Goal: Task Accomplishment & Management: Manage account settings

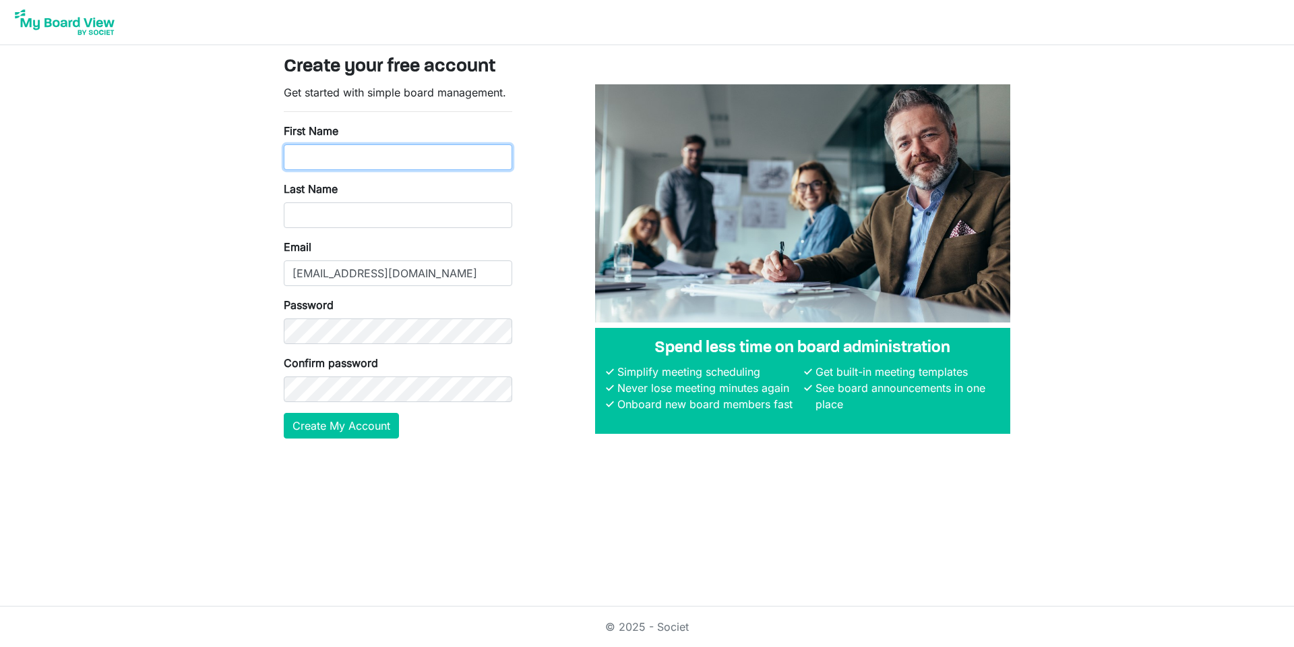
click at [399, 154] on input "First Name" at bounding box center [398, 157] width 229 height 26
type input "Paula"
type input "Bontempo"
click at [508, 450] on main "Create your free account Get started with simple board management. First Name P…" at bounding box center [647, 252] width 748 height 415
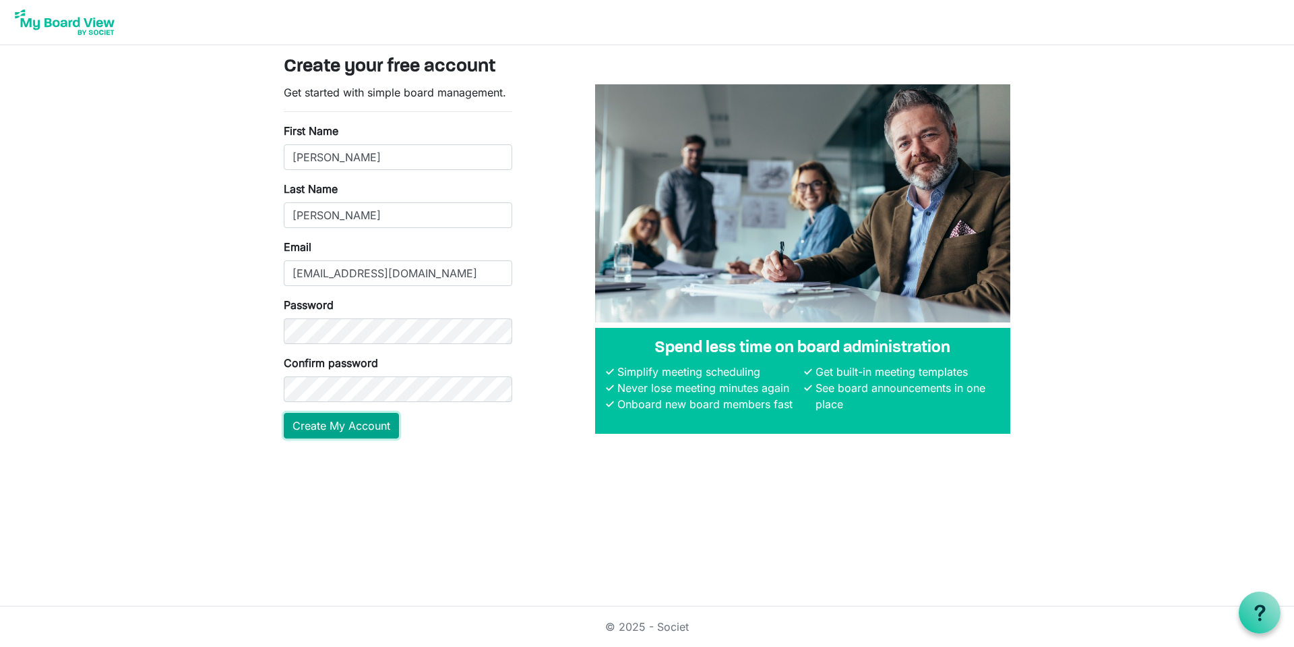
click at [349, 429] on button "Create My Account" at bounding box center [341, 426] width 115 height 26
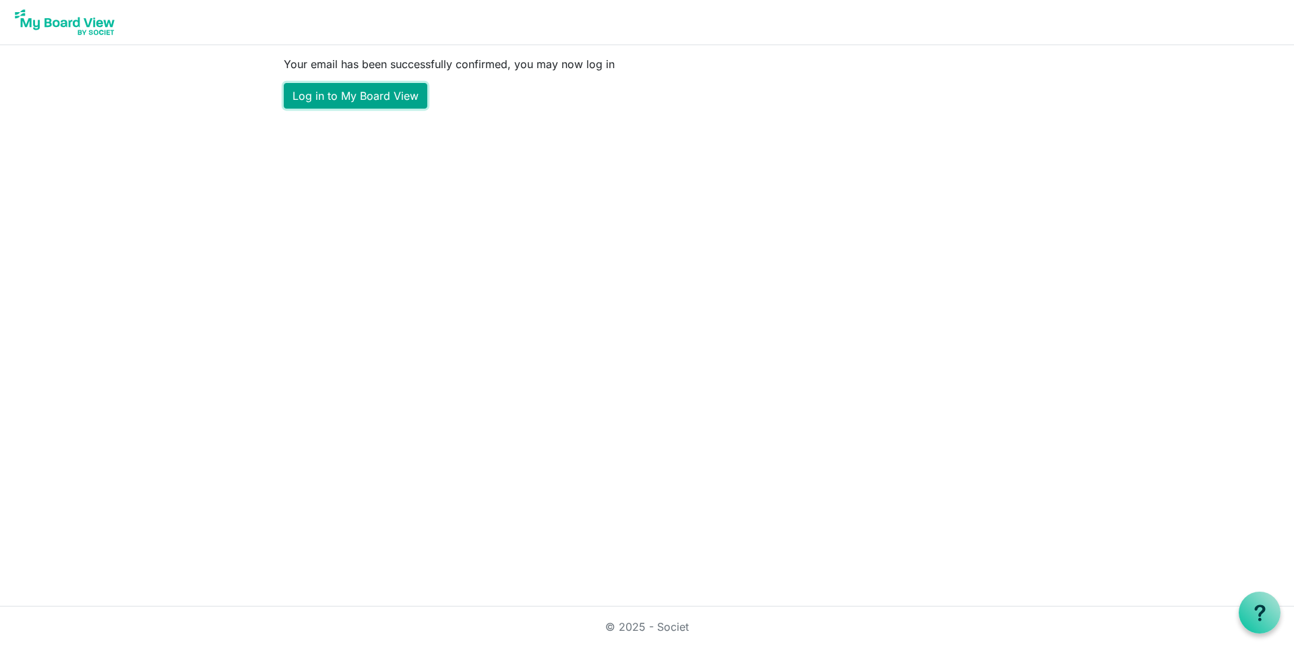
click at [361, 97] on link "Log in to My Board View" at bounding box center [356, 96] width 144 height 26
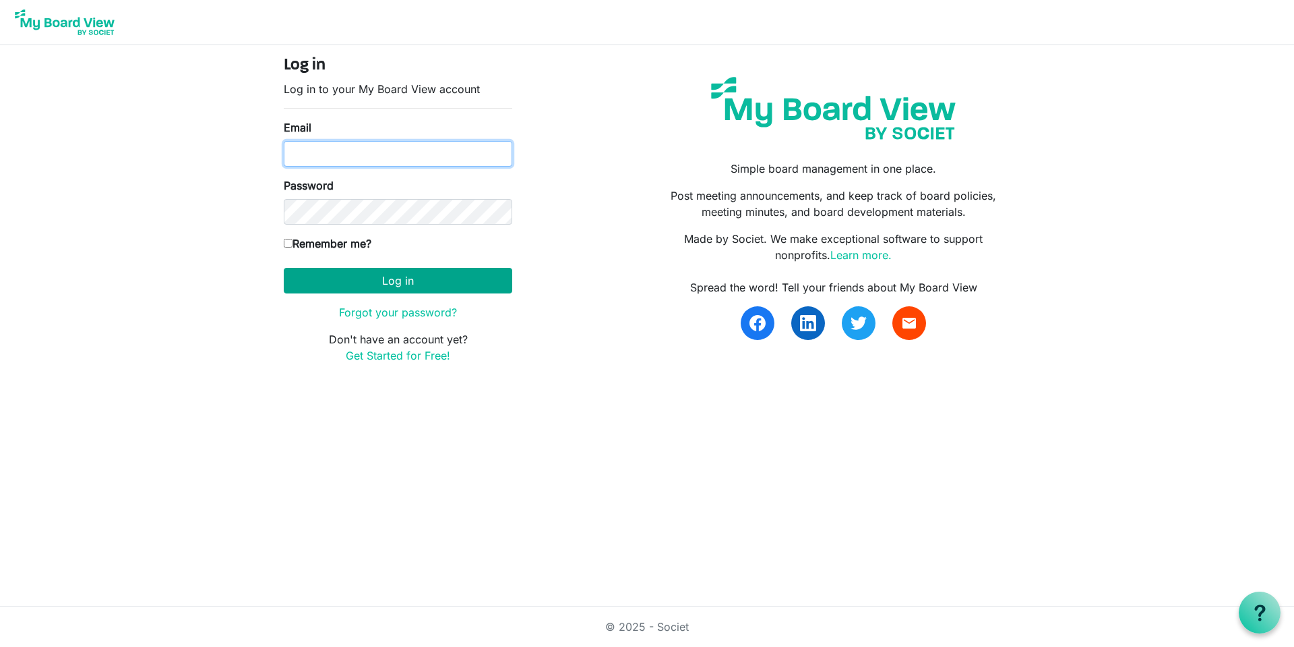
type input "[EMAIL_ADDRESS][DOMAIN_NAME]"
click at [369, 273] on button "Log in" at bounding box center [398, 281] width 229 height 26
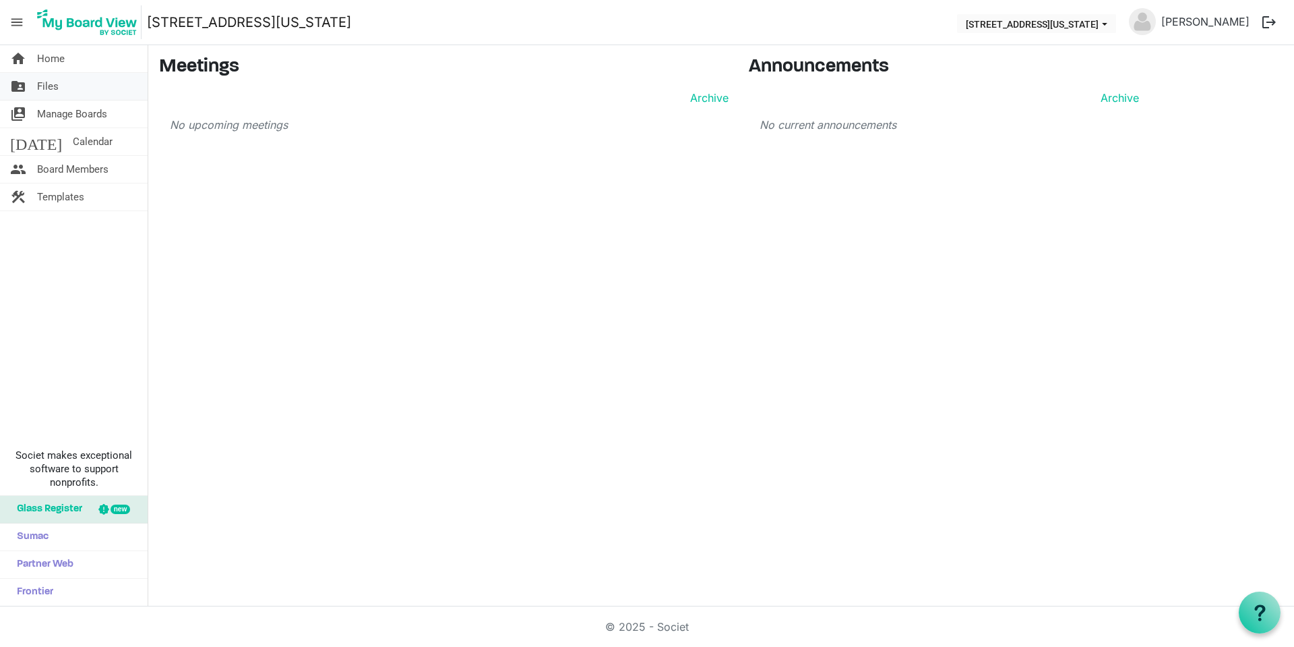
click at [29, 92] on link "folder_shared Files" at bounding box center [74, 86] width 148 height 27
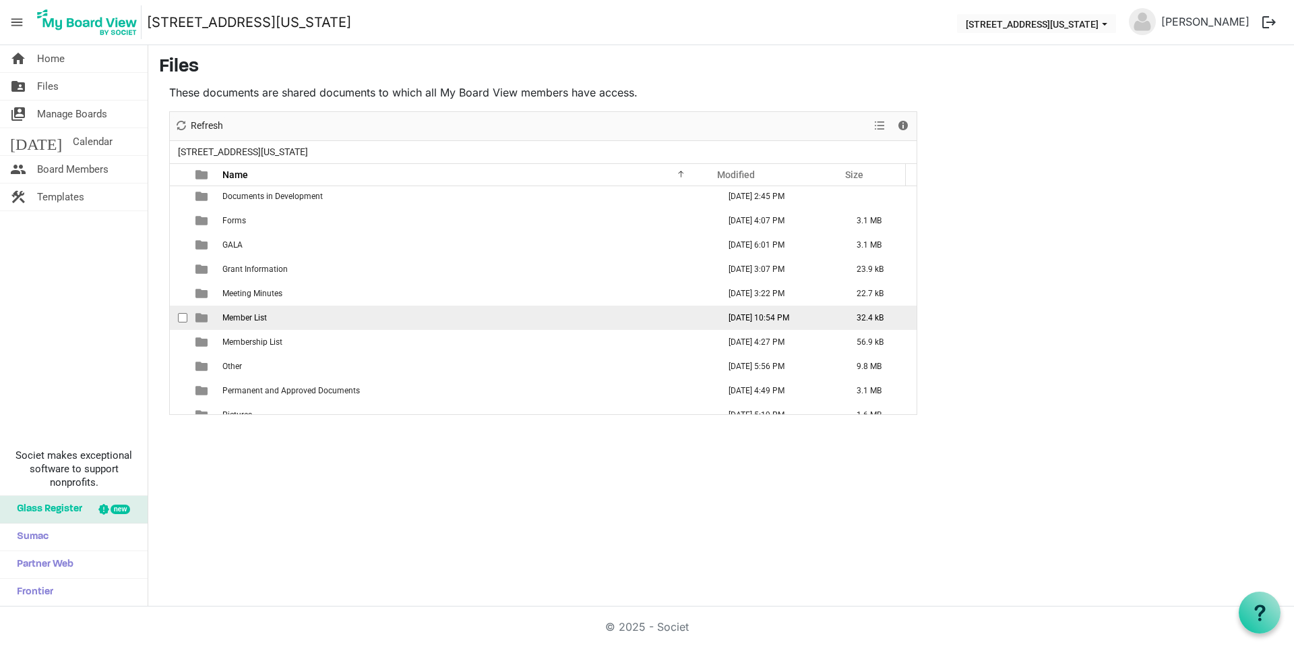
scroll to position [306, 0]
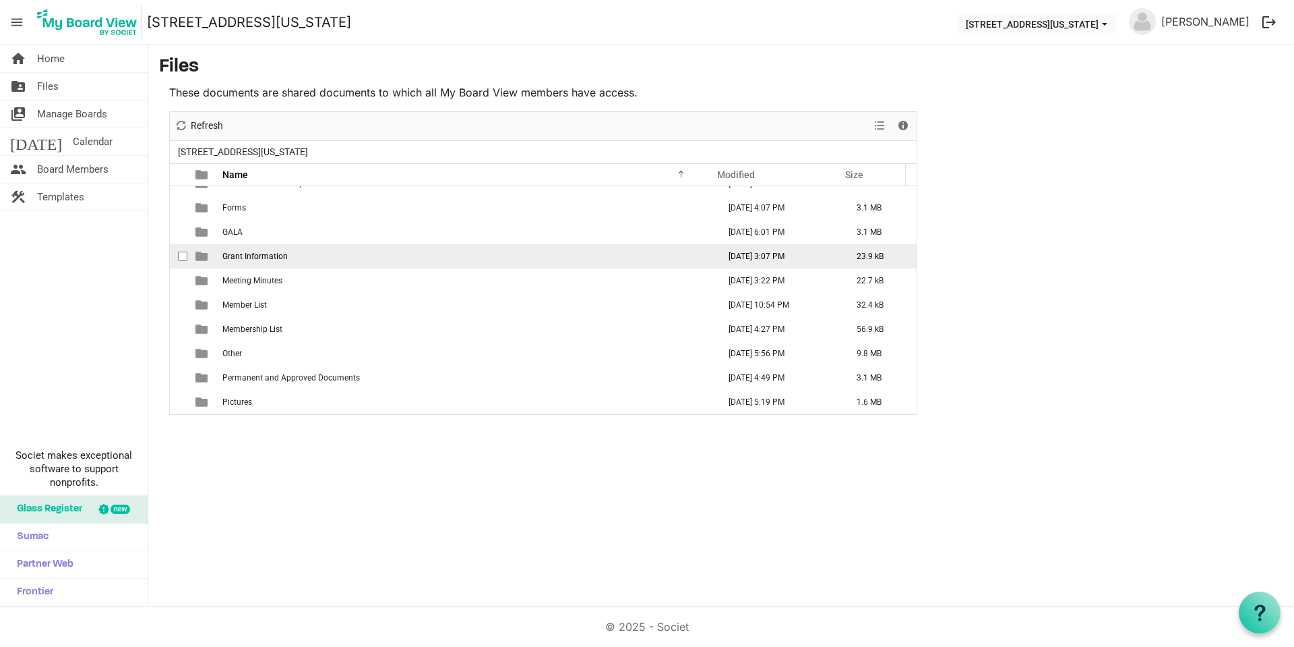
click at [264, 256] on span "Grant Information" at bounding box center [254, 255] width 65 height 9
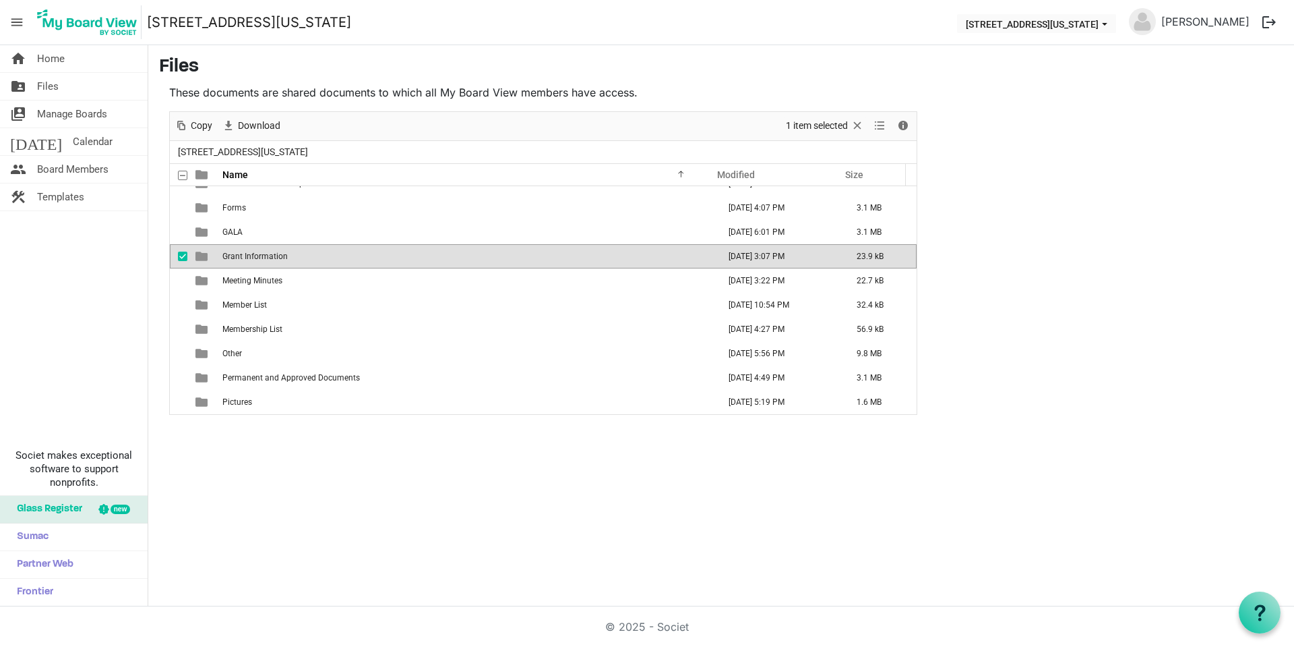
click at [303, 253] on td "Grant Information" at bounding box center [466, 256] width 496 height 24
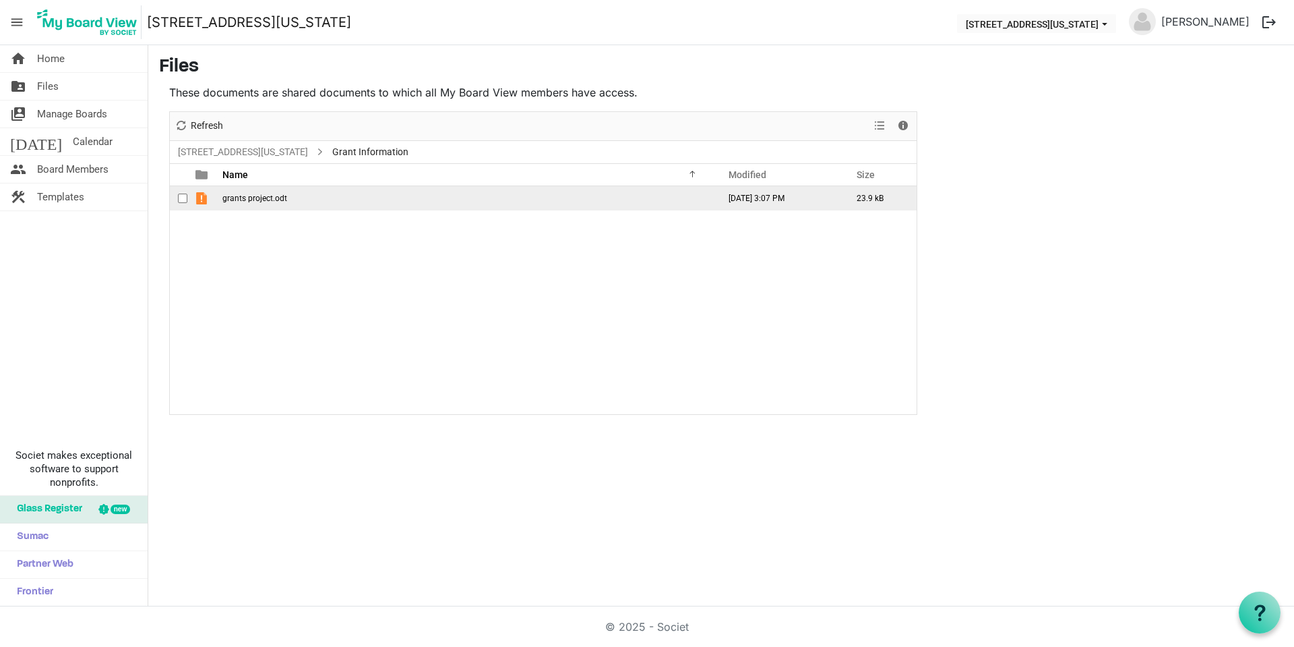
click at [270, 202] on span "grants project.odt" at bounding box center [254, 197] width 65 height 9
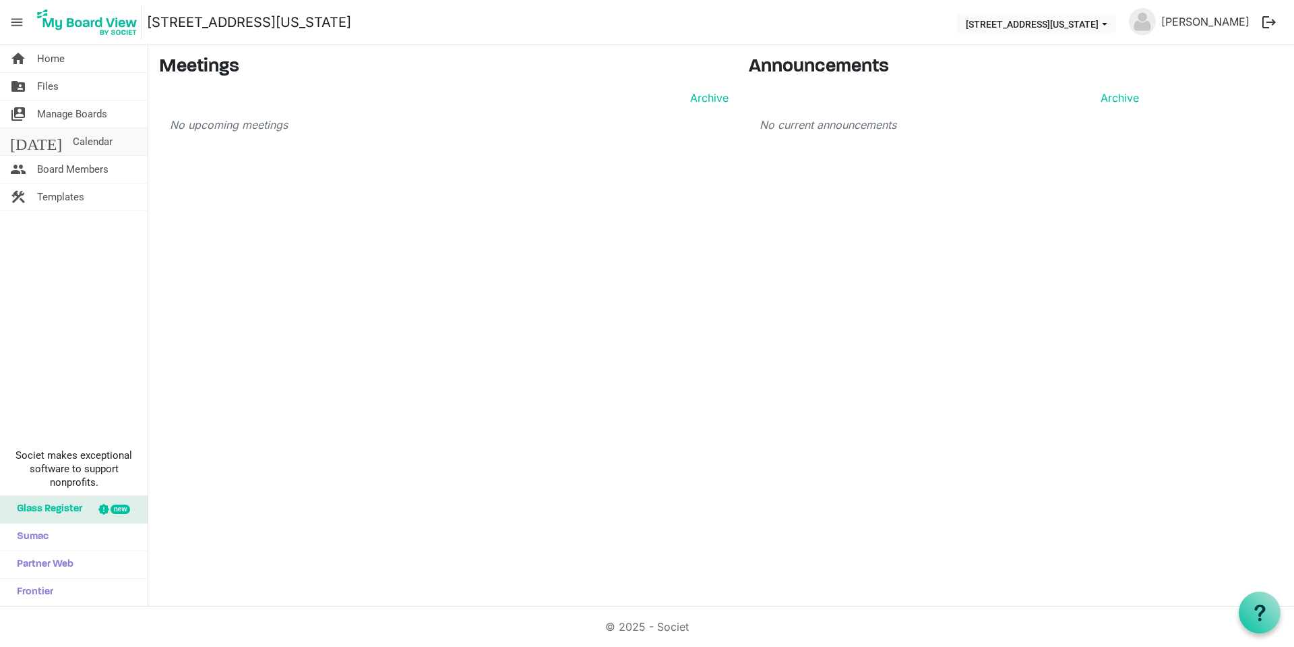
click at [73, 138] on span "Calendar" at bounding box center [93, 141] width 40 height 27
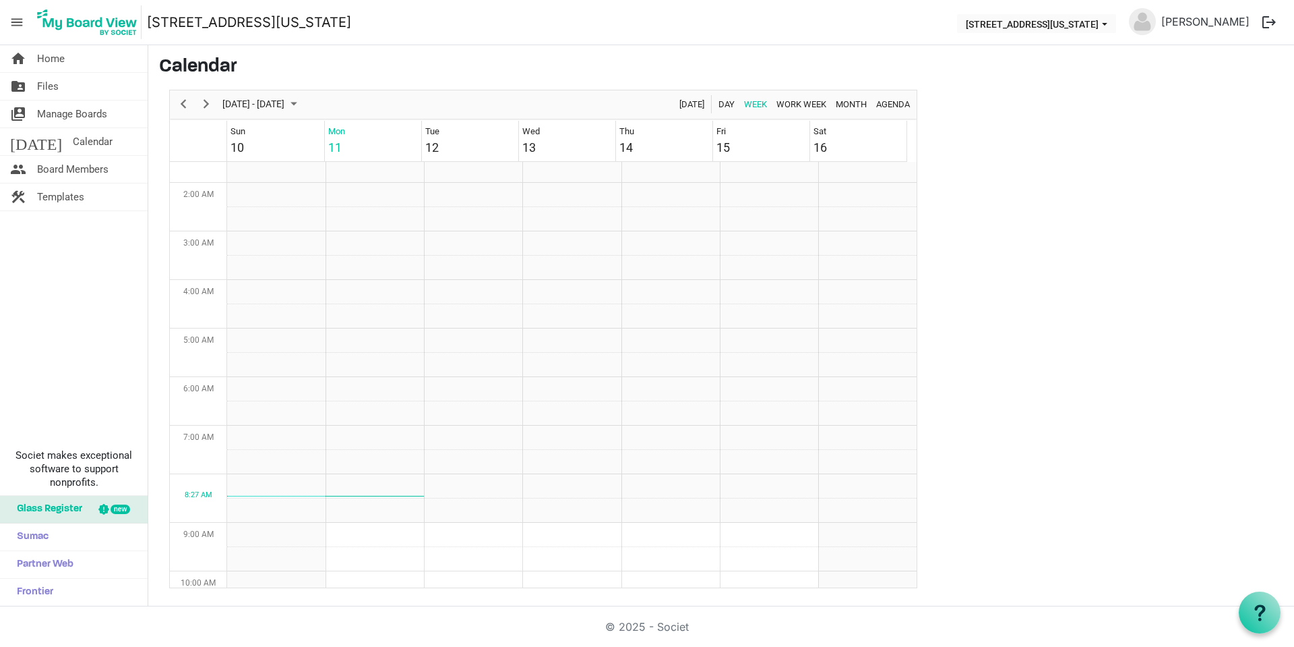
scroll to position [135, 0]
click at [49, 59] on span "Home" at bounding box center [51, 58] width 28 height 27
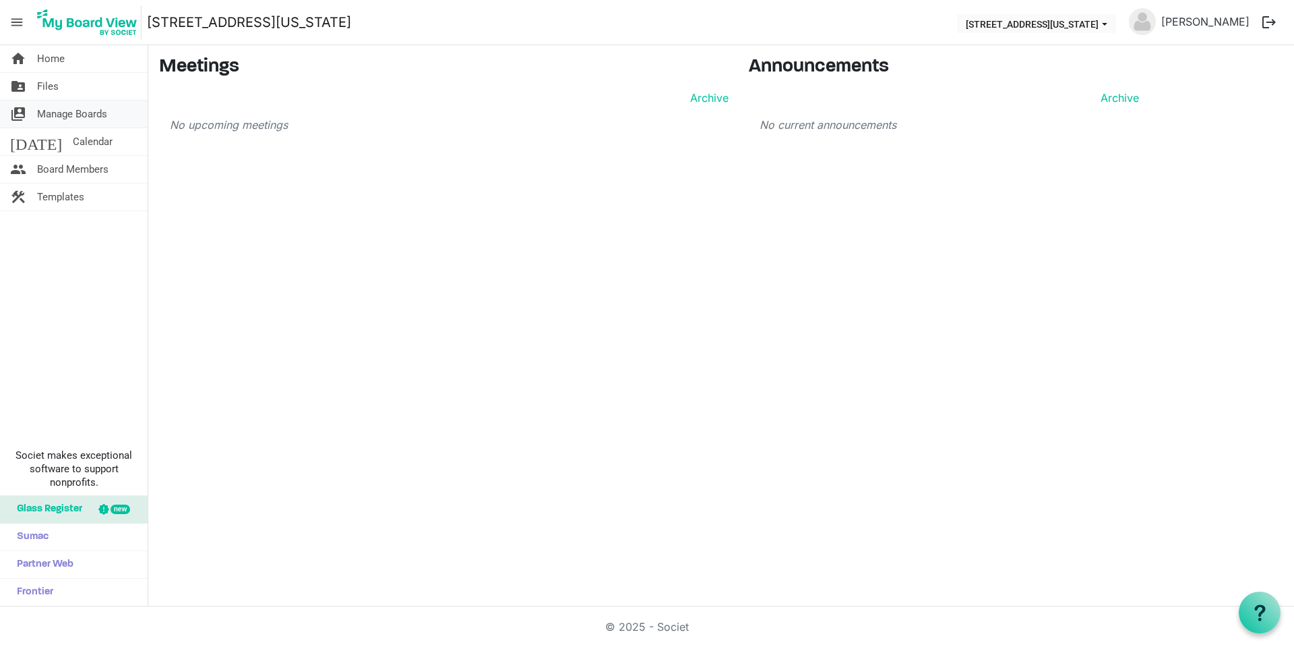
click at [61, 115] on span "Manage Boards" at bounding box center [72, 113] width 70 height 27
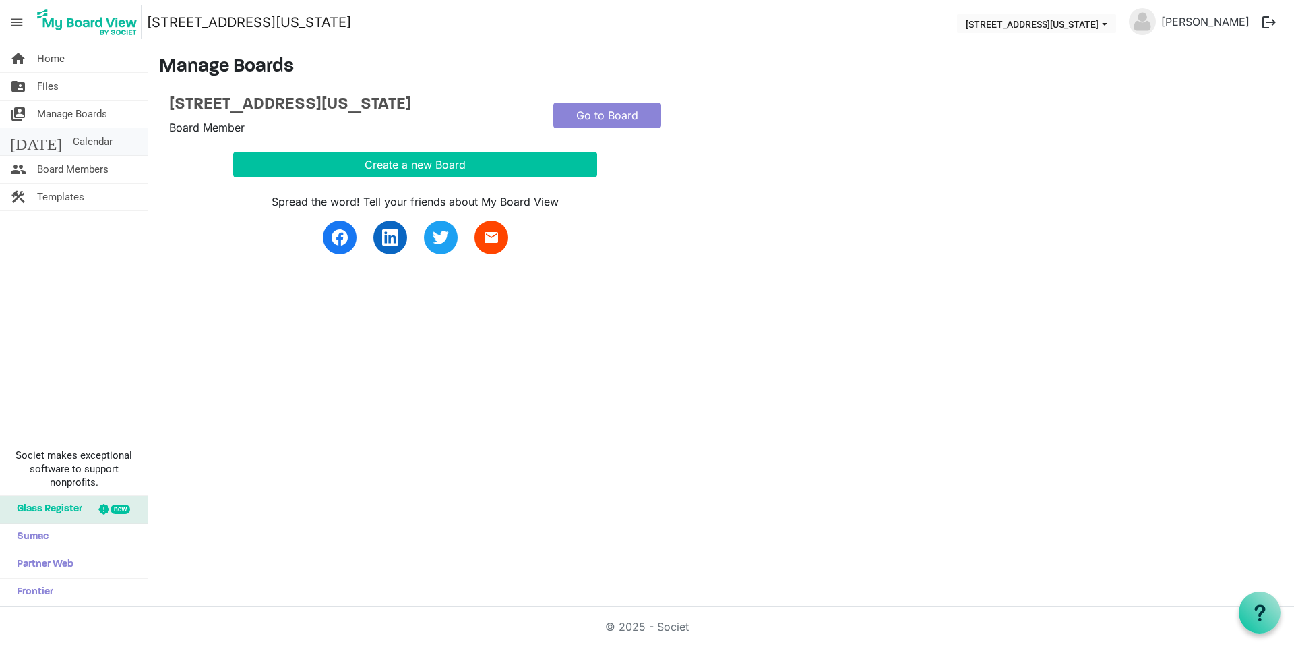
click at [73, 142] on span "Calendar" at bounding box center [93, 141] width 40 height 27
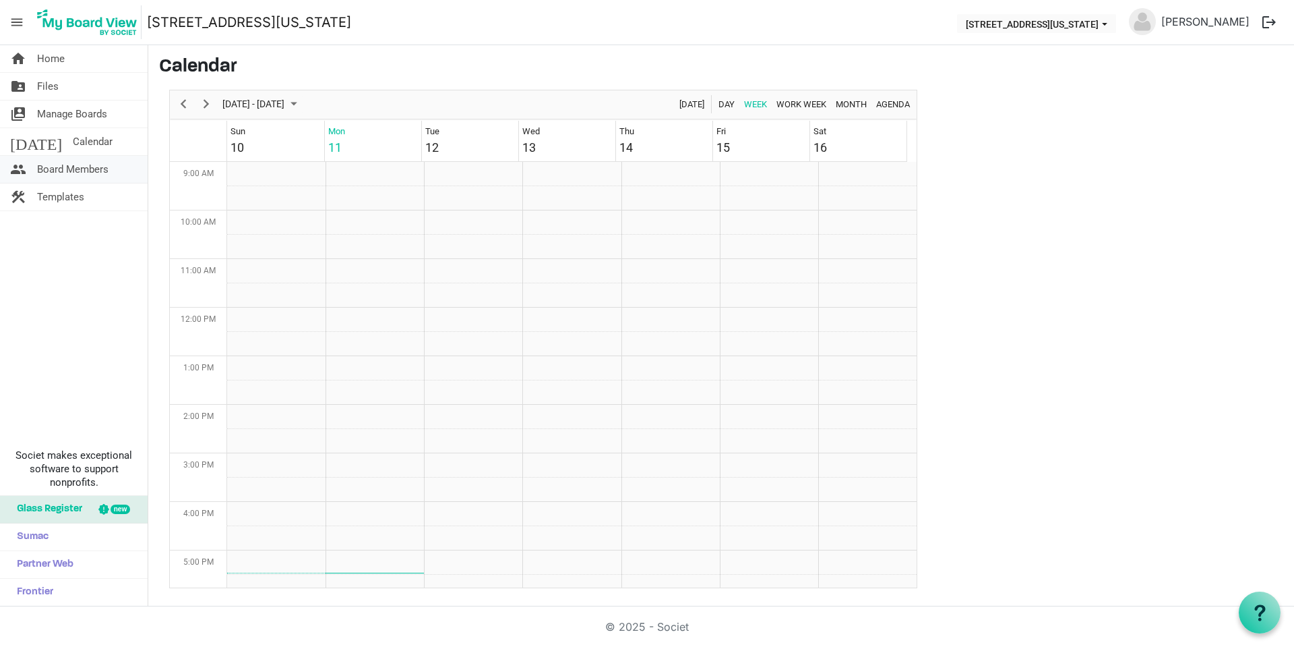
scroll to position [437, 0]
click at [61, 168] on span "Board Members" at bounding box center [72, 169] width 71 height 27
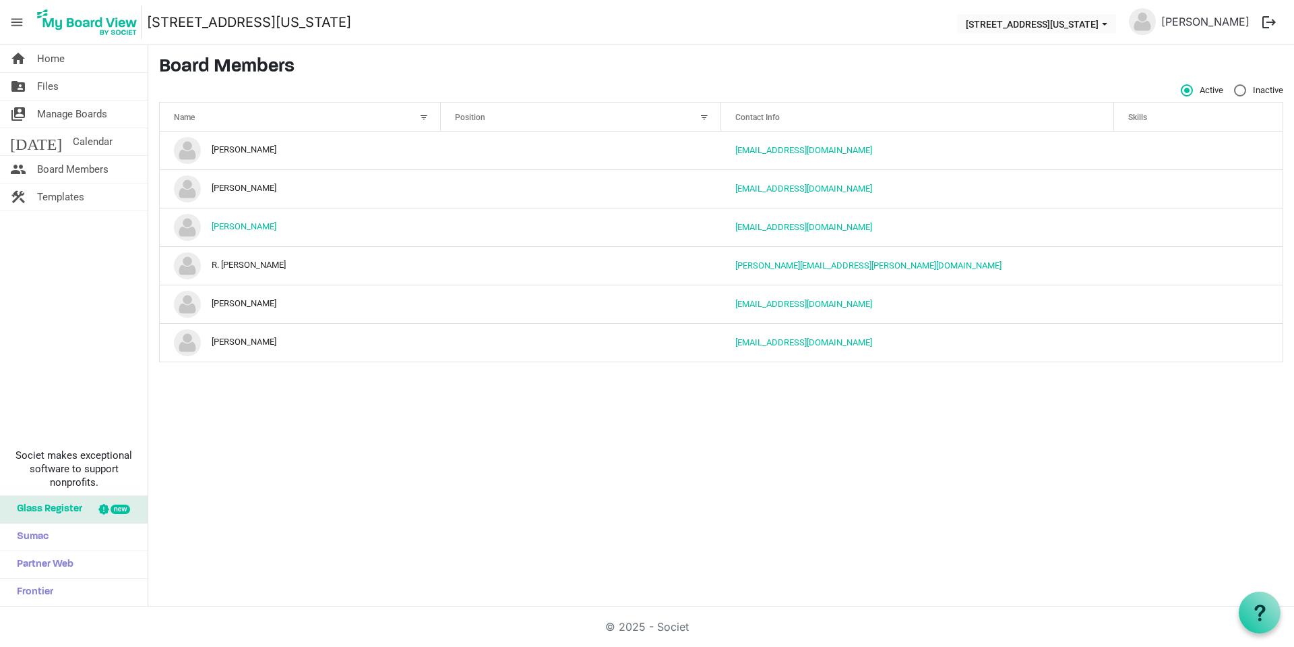
click at [1244, 90] on label "Inactive" at bounding box center [1258, 90] width 49 height 12
click at [1235, 85] on input "Inactive" at bounding box center [1234, 84] width 1 height 1
radio input "true"
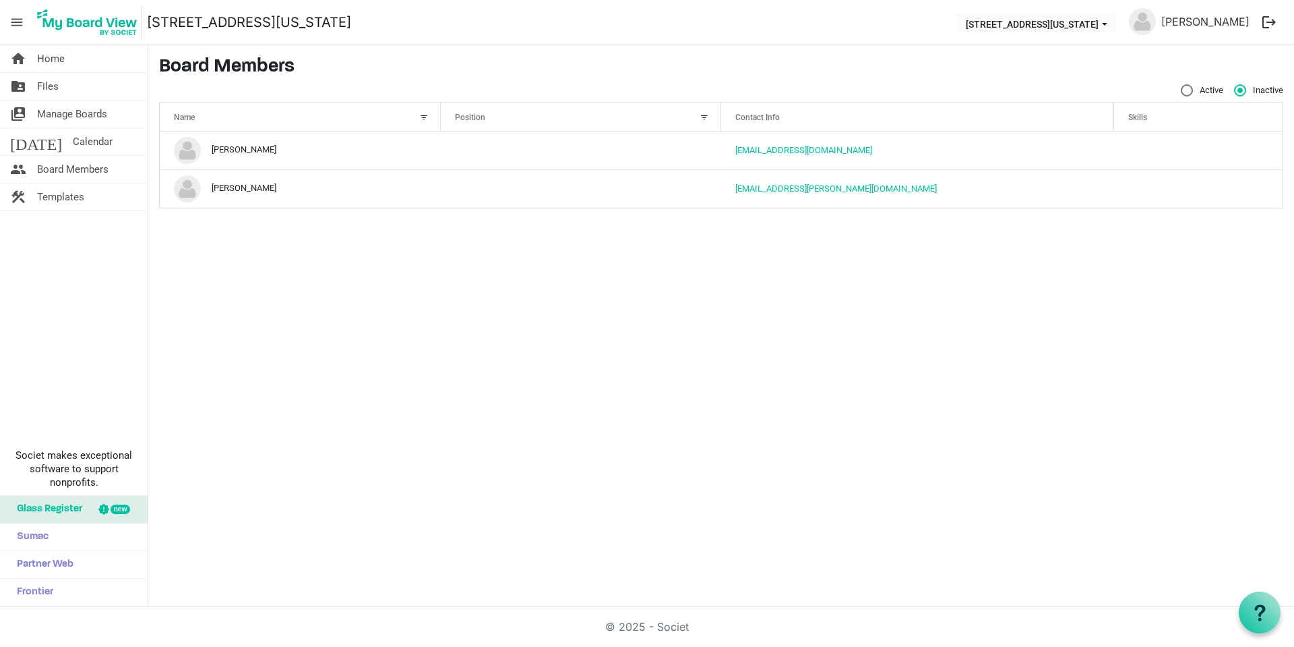
click at [1189, 90] on label "Active" at bounding box center [1202, 90] width 42 height 12
click at [1182, 85] on input "Active" at bounding box center [1181, 84] width 1 height 1
radio input "true"
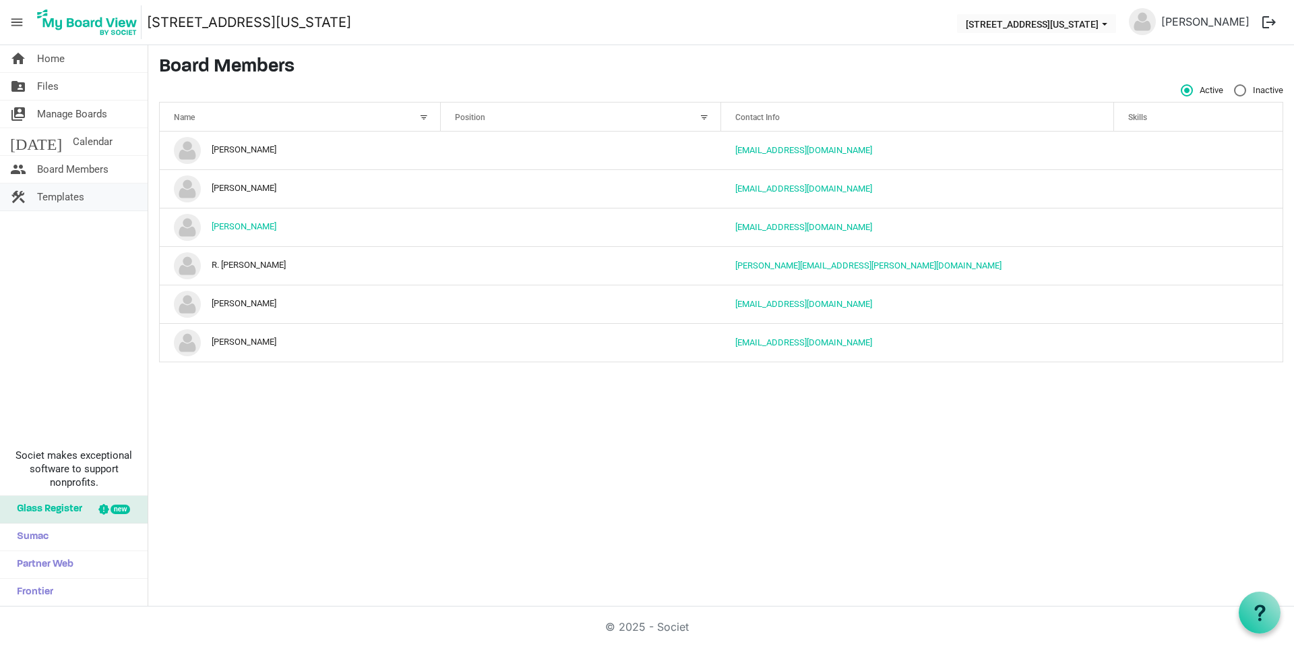
click at [45, 198] on span "Templates" at bounding box center [60, 196] width 47 height 27
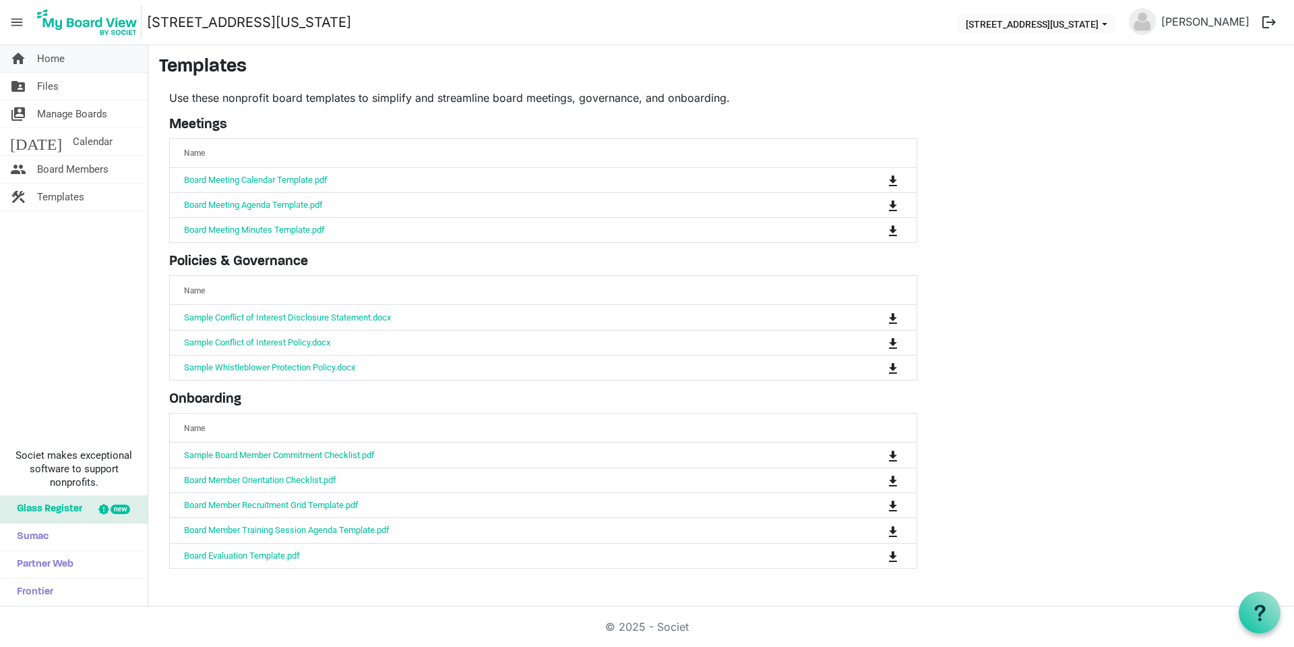
click at [52, 61] on span "Home" at bounding box center [51, 58] width 28 height 27
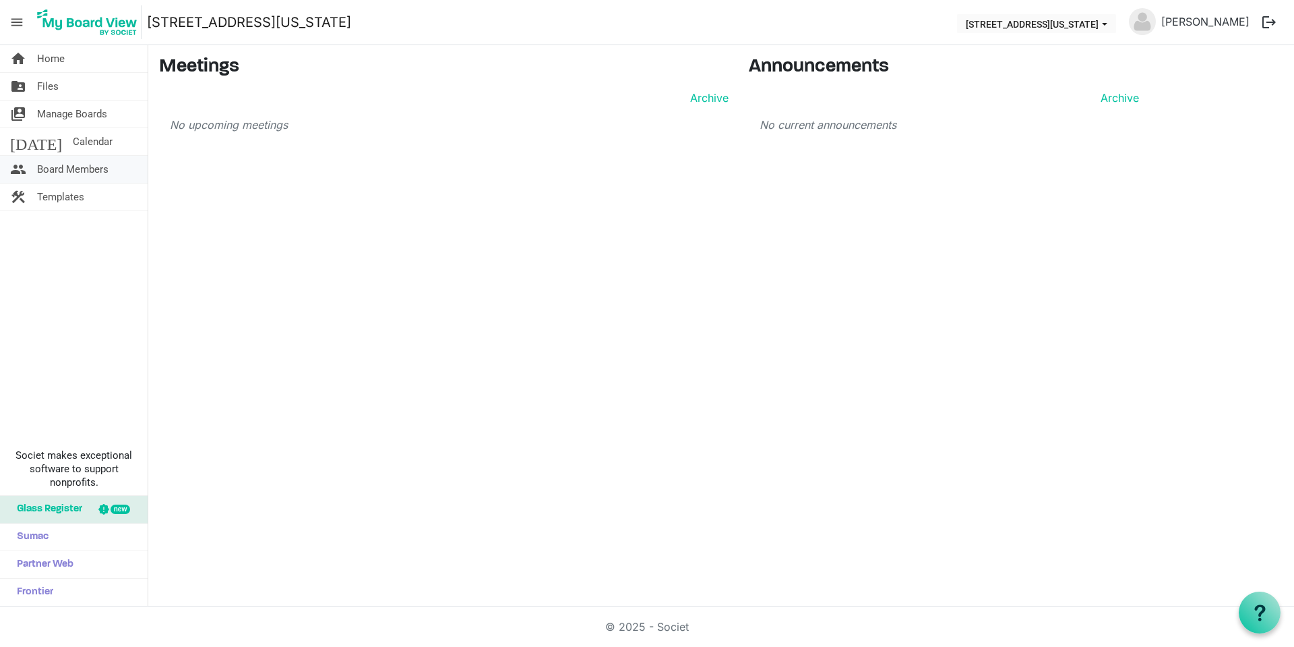
click at [63, 167] on span "Board Members" at bounding box center [72, 169] width 71 height 27
